Goal: Task Accomplishment & Management: Manage account settings

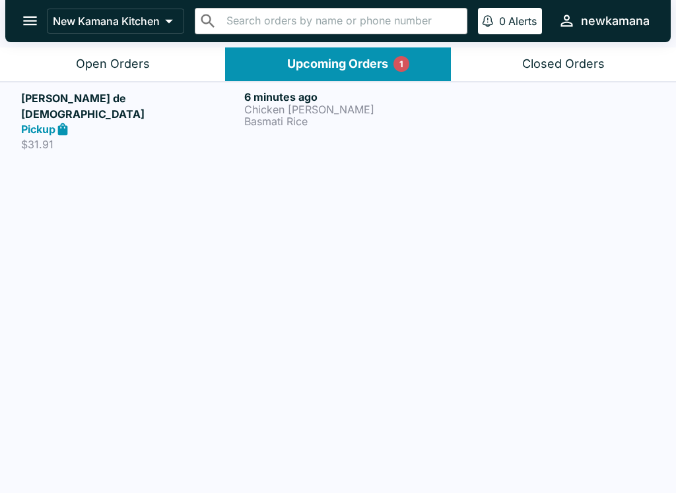
click at [160, 103] on h5 "[PERSON_NAME] de [DEMOGRAPHIC_DATA]" at bounding box center [130, 106] width 218 height 32
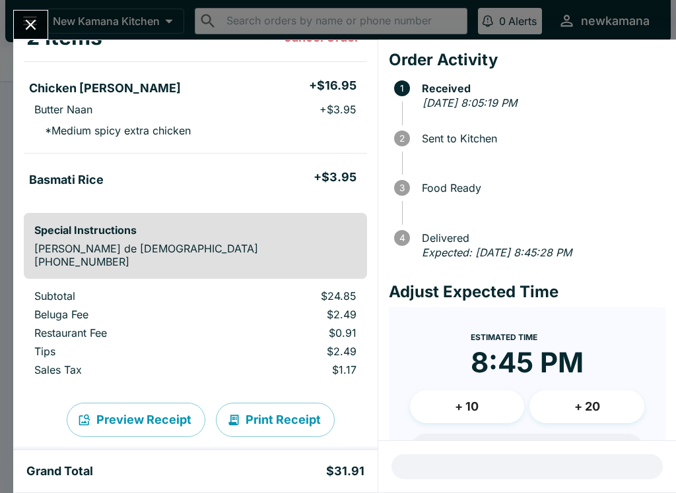
scroll to position [111, 0]
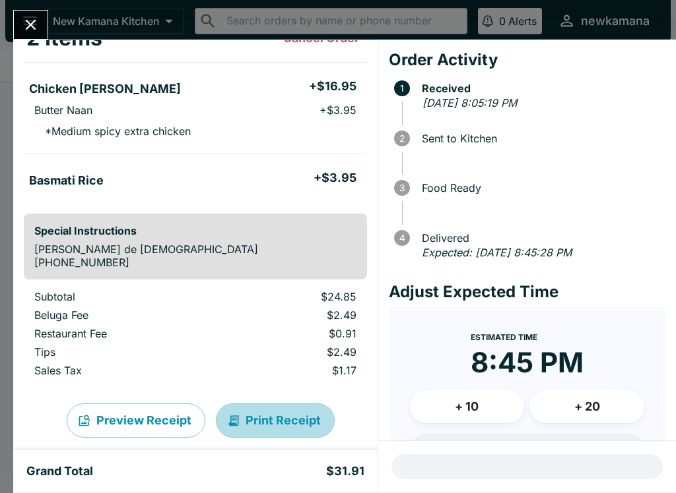
click at [270, 404] on button "Print Receipt" at bounding box center [275, 421] width 119 height 34
click at [39, 25] on icon "Close" at bounding box center [31, 25] width 18 height 18
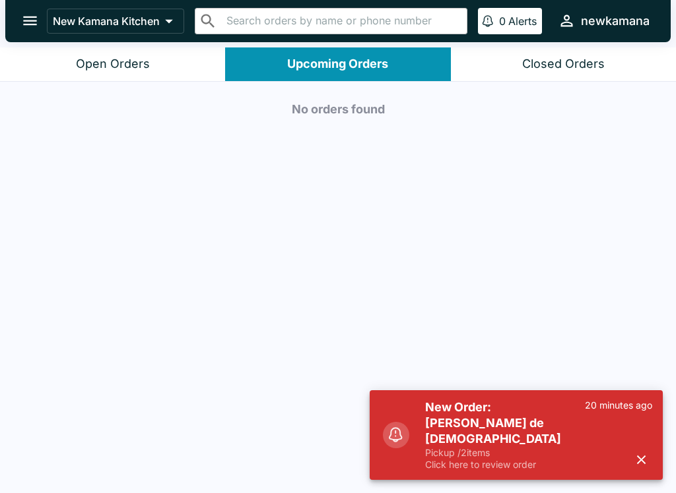
click at [532, 457] on p "Pickup / 2 items" at bounding box center [505, 453] width 160 height 12
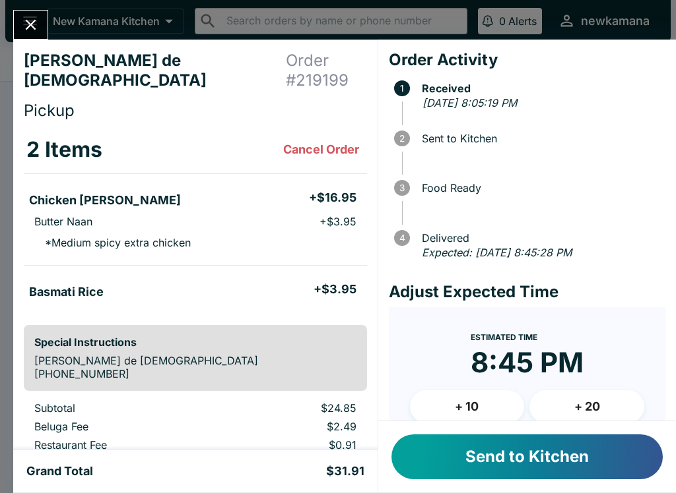
click at [550, 466] on button "Send to Kitchen" at bounding box center [526, 457] width 271 height 45
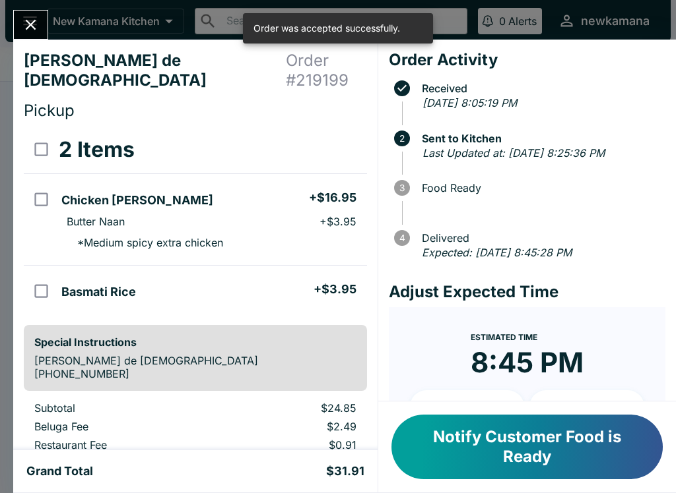
click at [503, 446] on button "Notify Customer Food is Ready" at bounding box center [526, 447] width 271 height 65
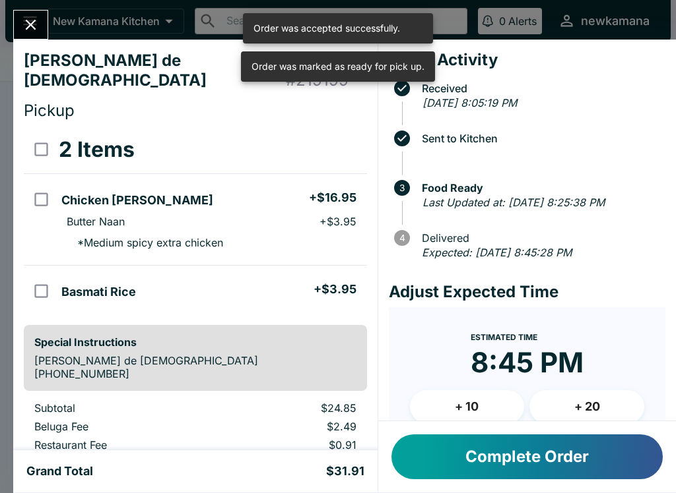
click at [532, 454] on button "Complete Order" at bounding box center [526, 457] width 271 height 45
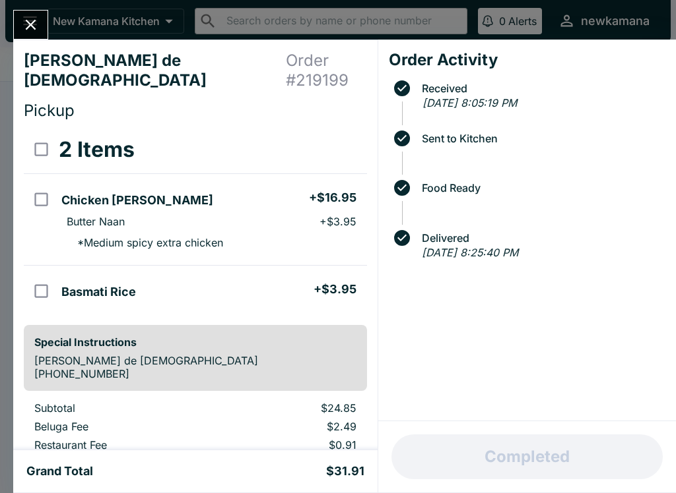
click at [20, 9] on div "[PERSON_NAME] de [DEMOGRAPHIC_DATA] Order # 219199 Pickup 2 Items Chicken [PERS…" at bounding box center [338, 246] width 676 height 493
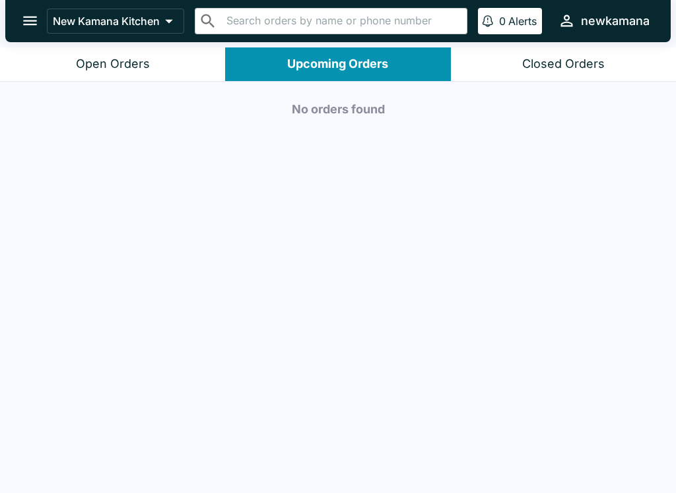
click at [104, 55] on button "Open Orders" at bounding box center [112, 64] width 225 height 34
